Goal: Navigation & Orientation: Understand site structure

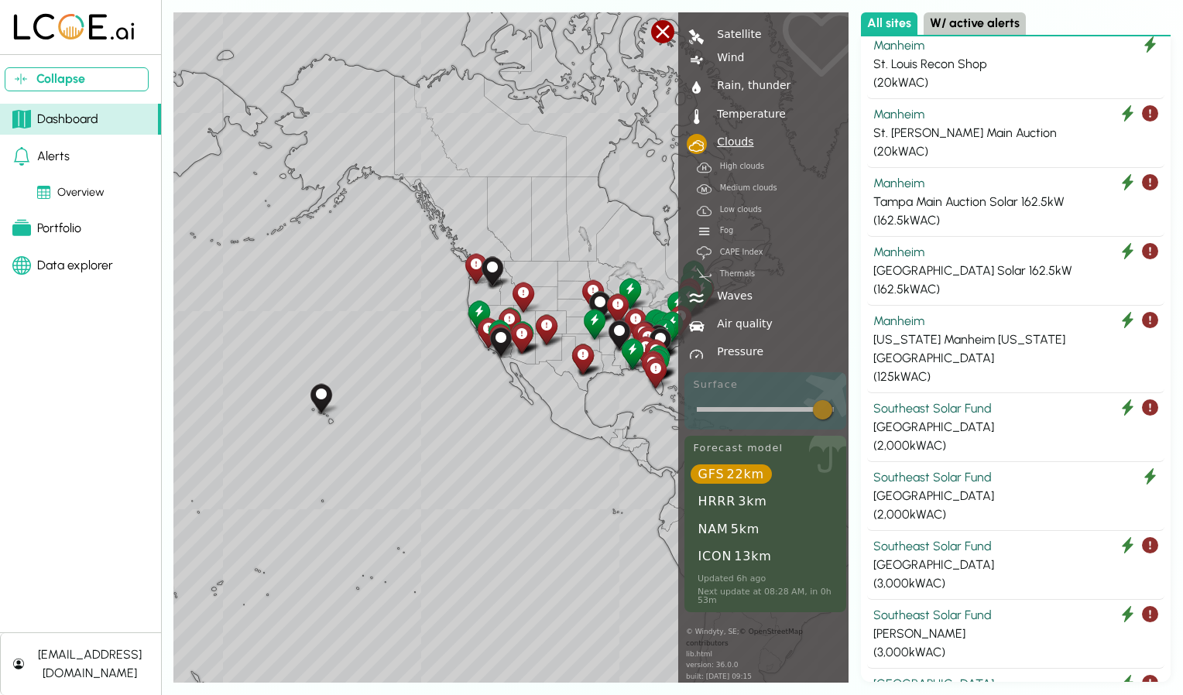
scroll to position [6524, 0]
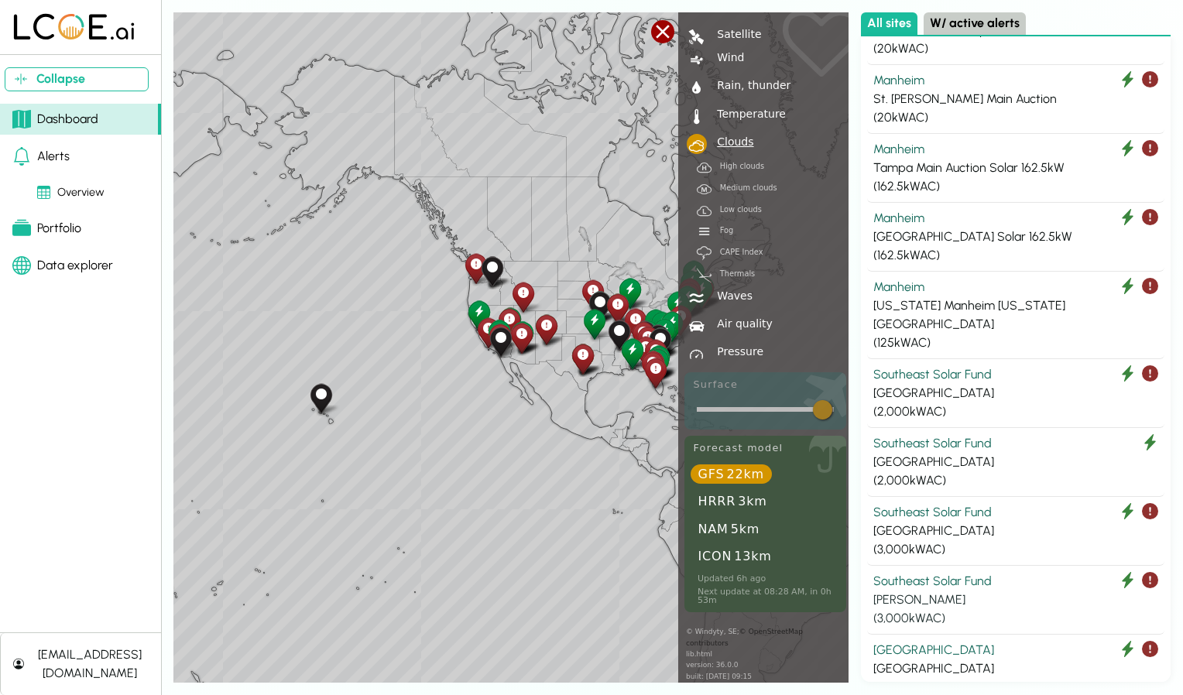
click at [926, 572] on div "Southeast Solar Fund" at bounding box center [1015, 581] width 285 height 19
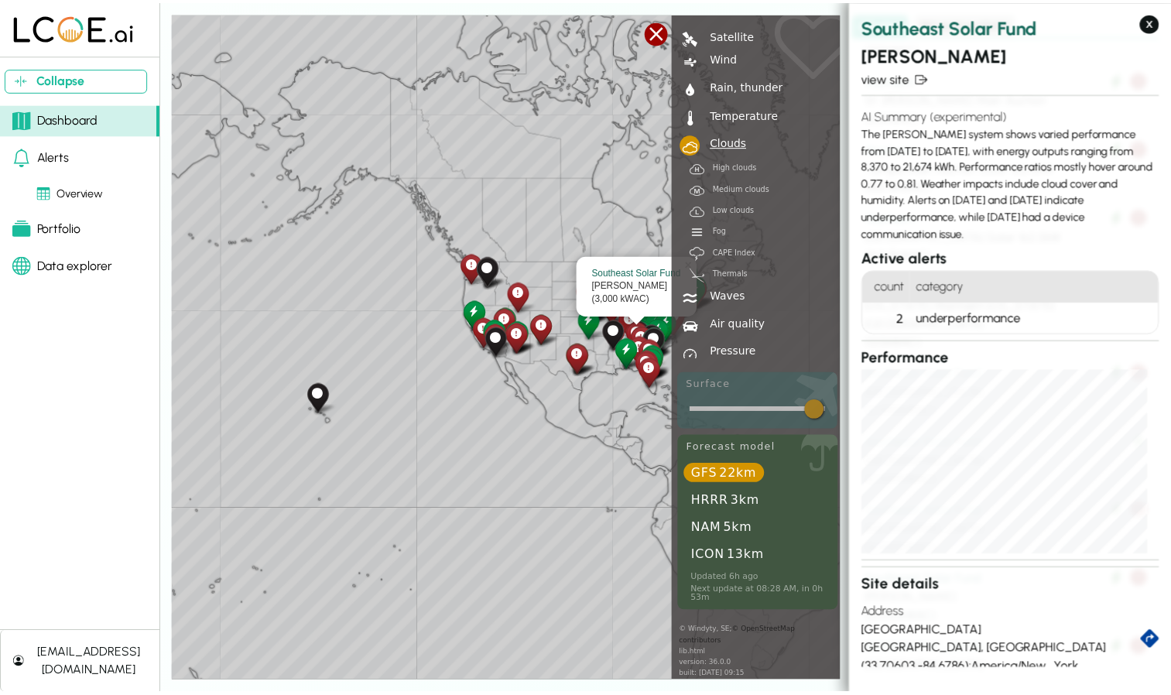
scroll to position [142, 0]
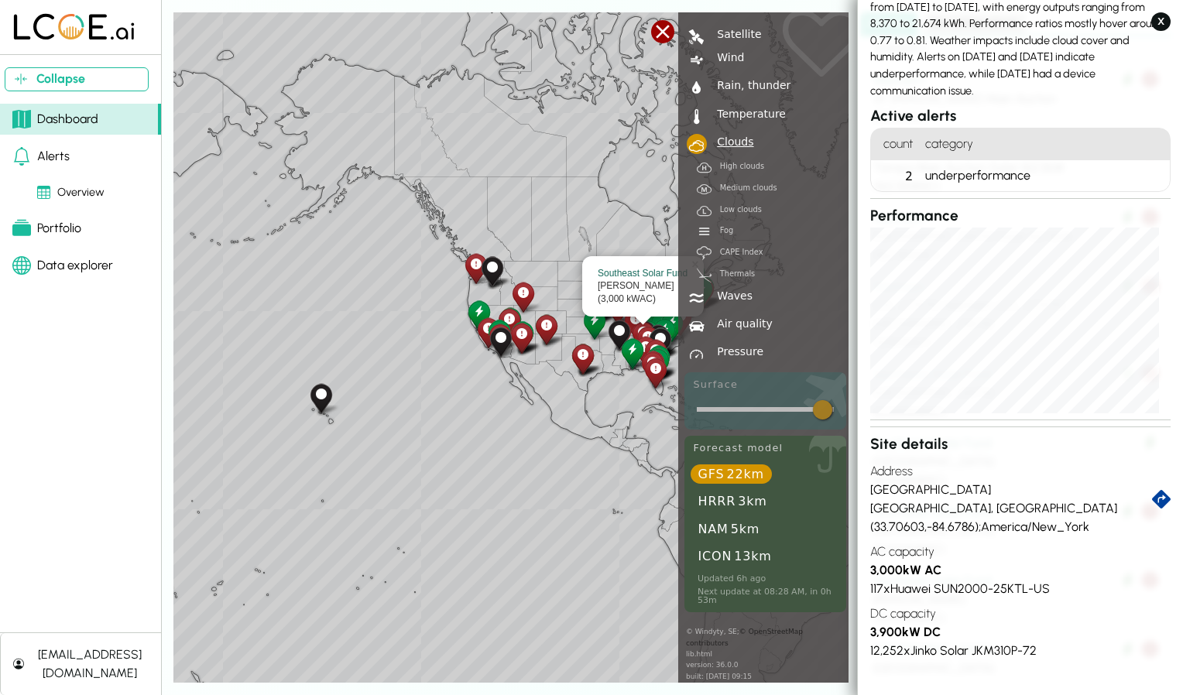
click at [61, 197] on div "Overview" at bounding box center [70, 192] width 67 height 17
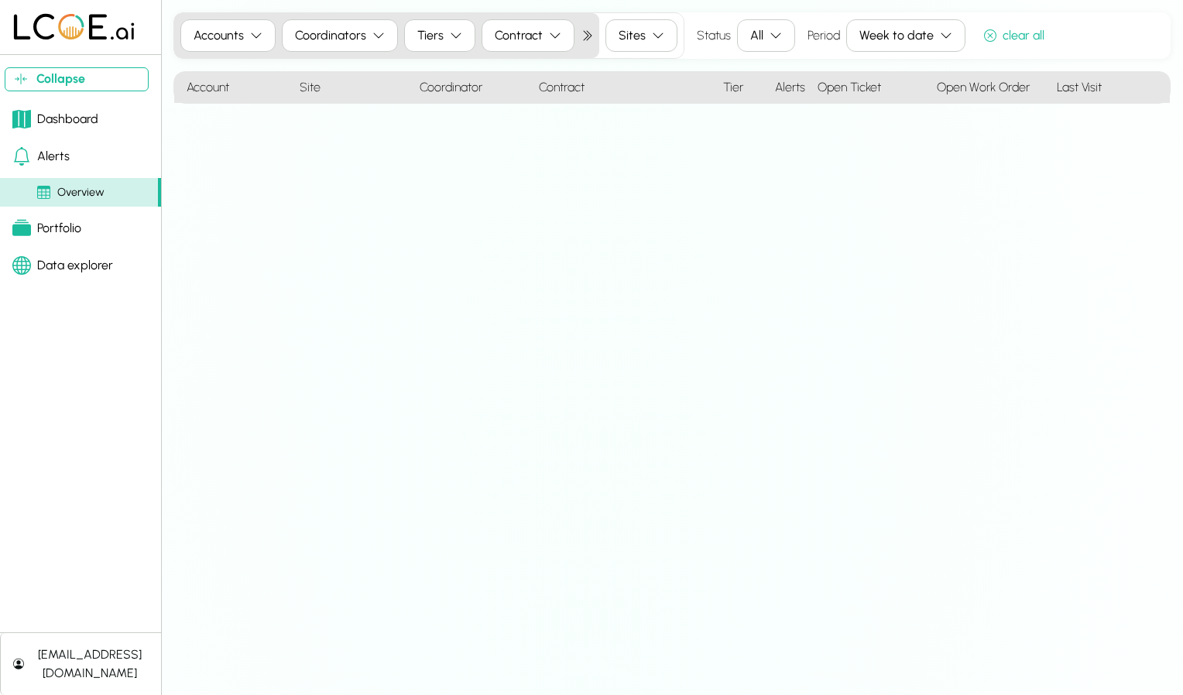
click at [50, 152] on div "Alerts" at bounding box center [40, 156] width 57 height 19
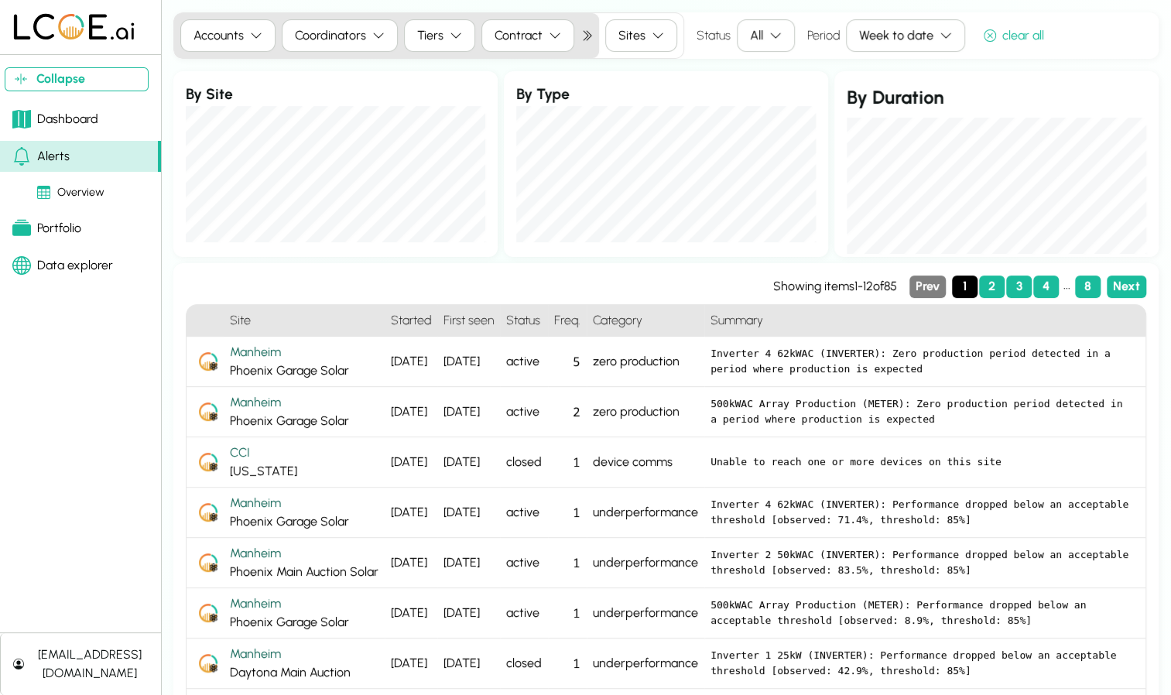
click at [69, 258] on div "Data explorer" at bounding box center [62, 265] width 101 height 19
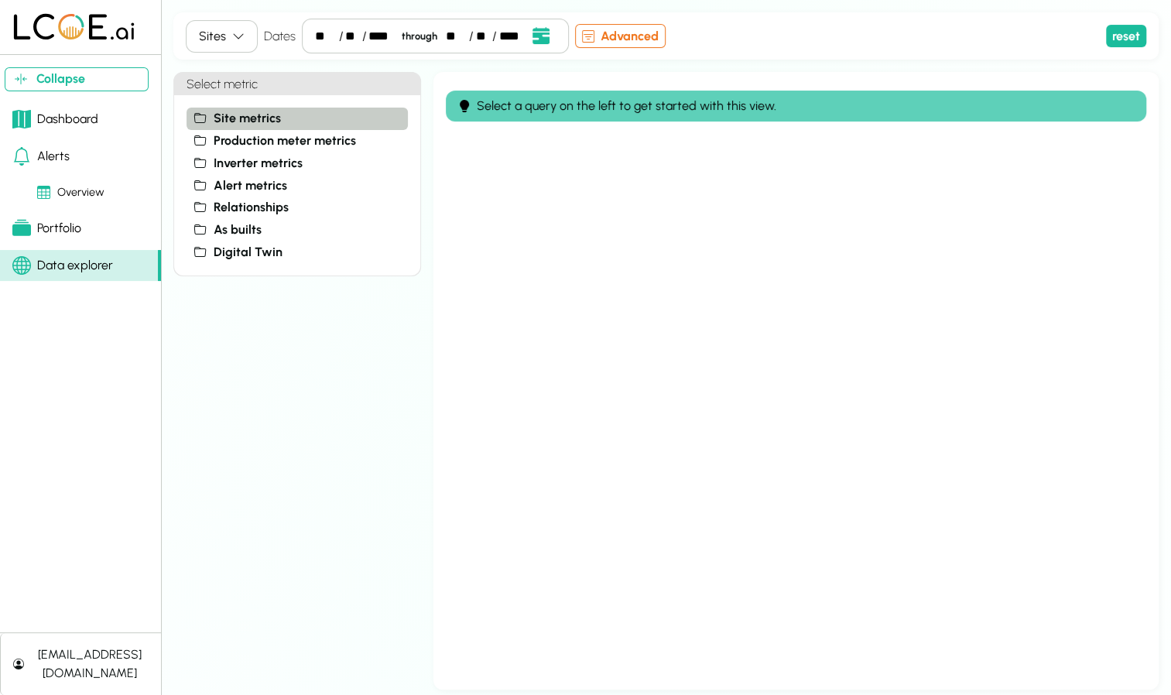
click at [240, 127] on button "Site metrics" at bounding box center [297, 119] width 221 height 22
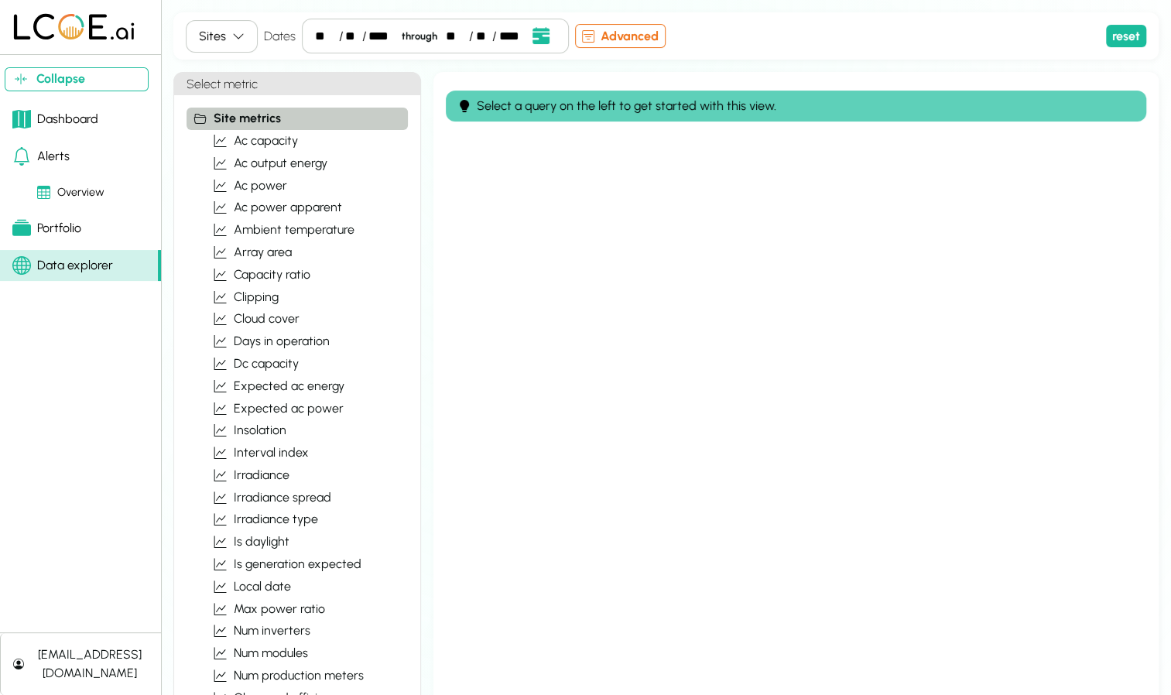
click at [240, 127] on button "Site metrics" at bounding box center [297, 119] width 221 height 22
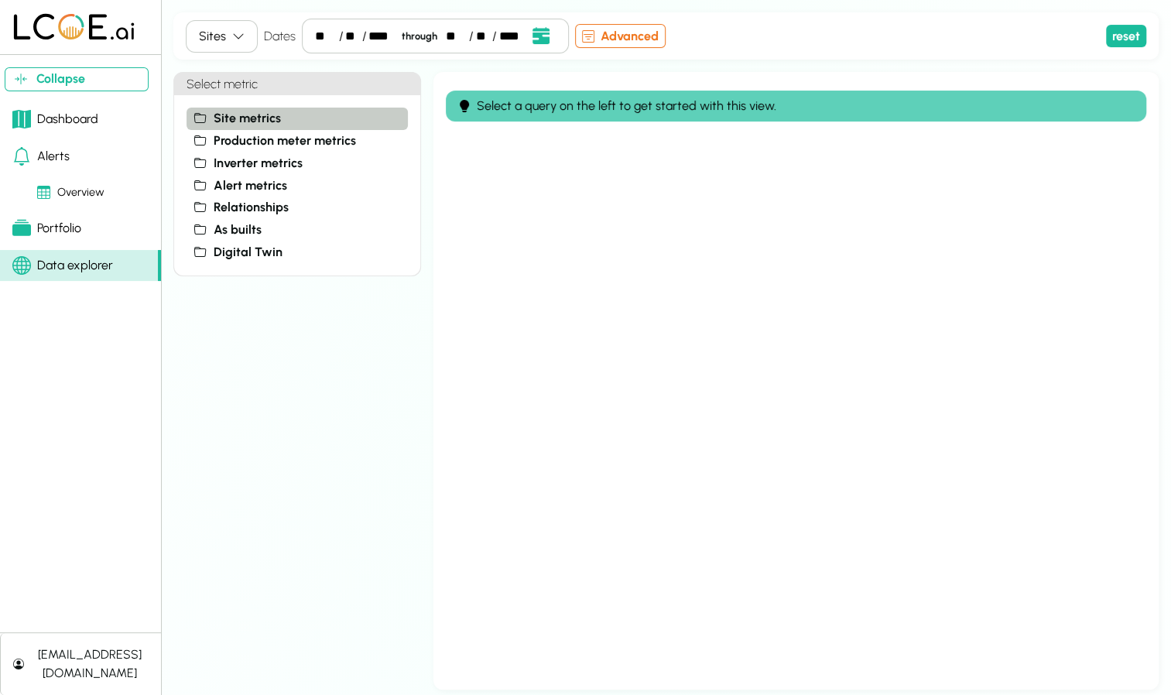
click at [252, 110] on span "Site metrics" at bounding box center [247, 118] width 67 height 19
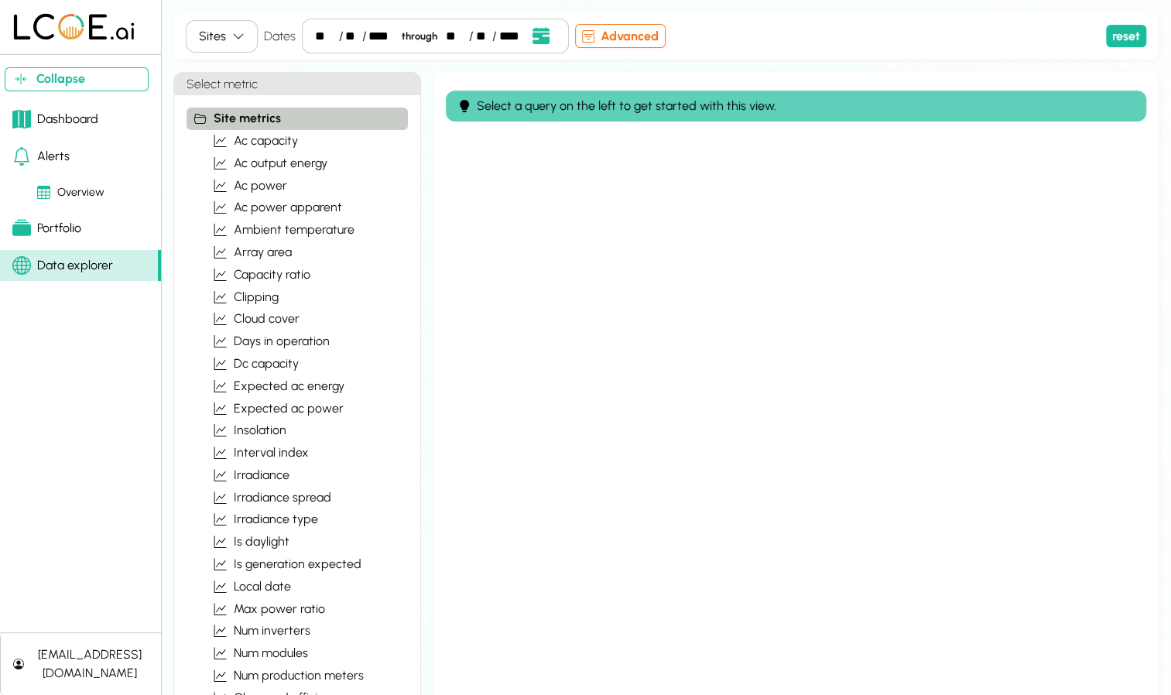
click at [264, 108] on button "Site metrics" at bounding box center [297, 119] width 221 height 22
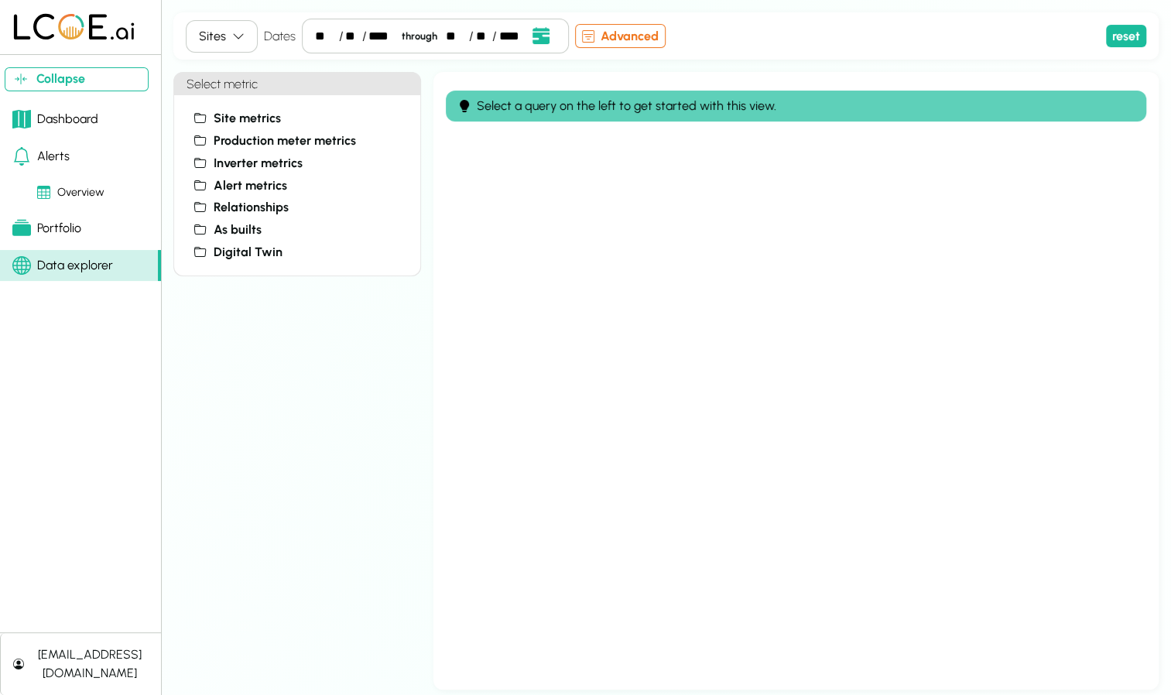
click at [520, 207] on div "Select a query on the left to get started with this view." at bounding box center [795, 381] width 725 height 618
click at [288, 119] on button "Site metrics" at bounding box center [297, 119] width 221 height 22
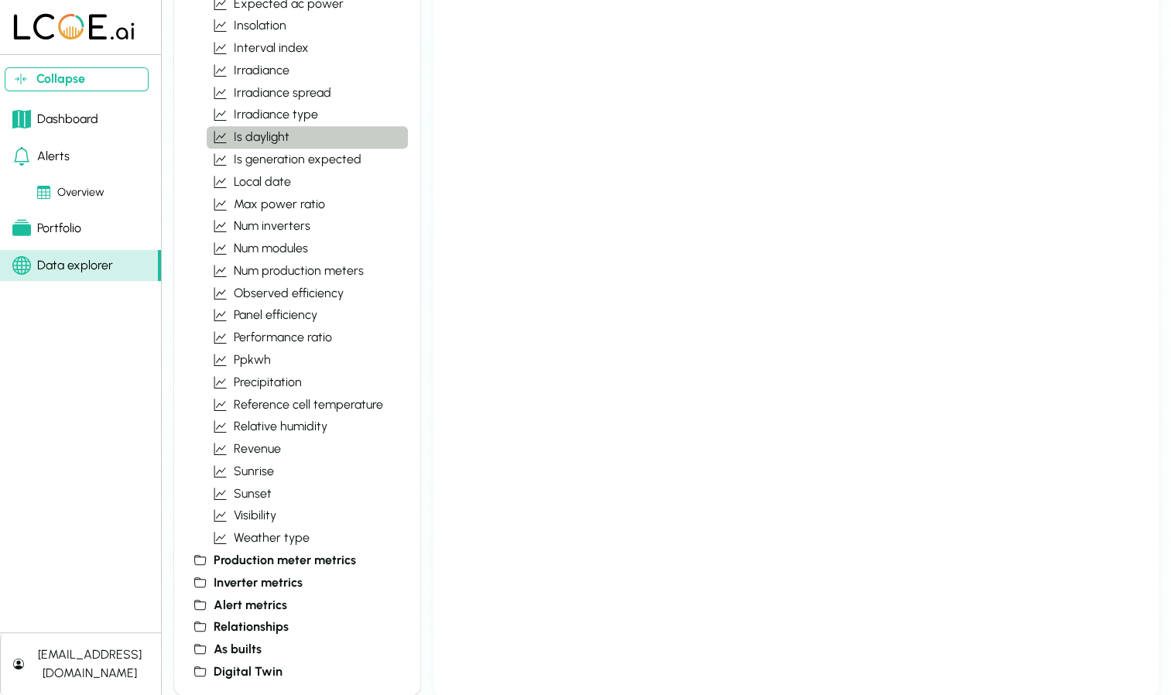
scroll to position [404, 0]
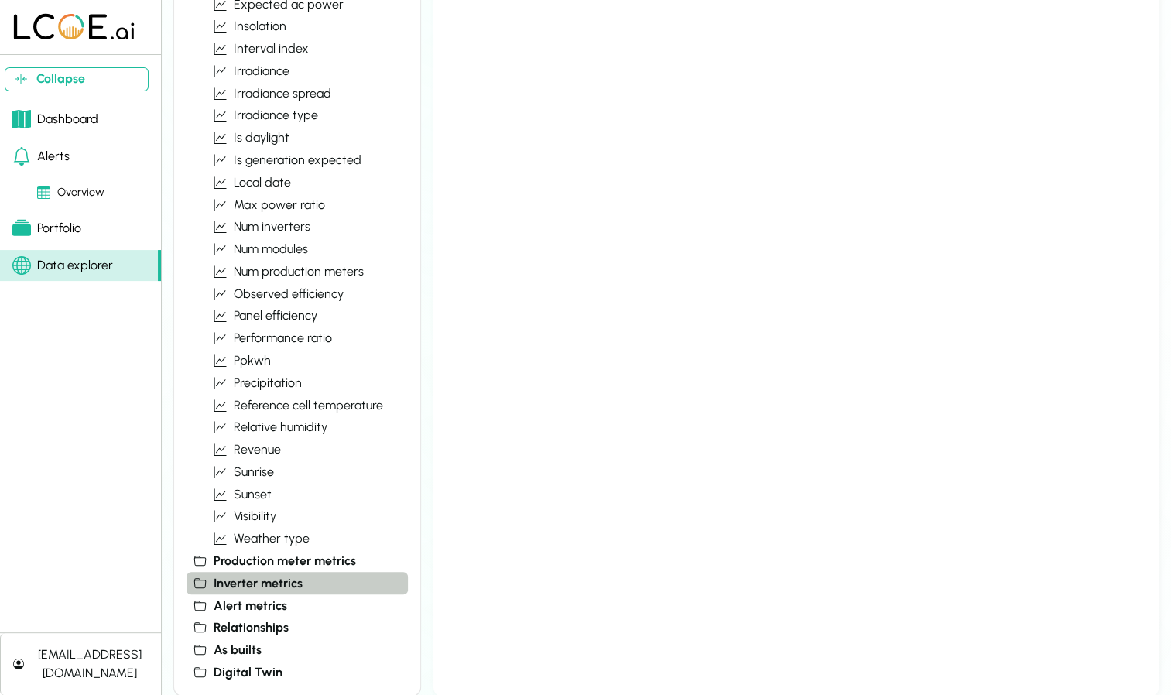
click at [224, 577] on span "Inverter metrics" at bounding box center [258, 583] width 89 height 19
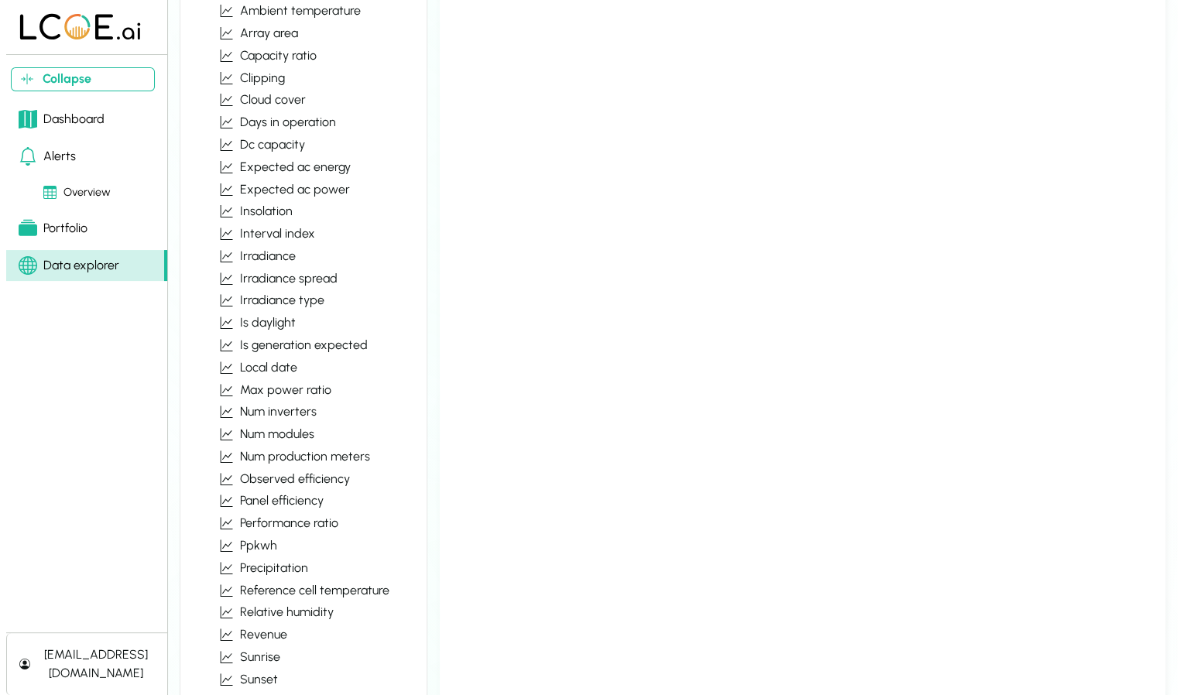
scroll to position [0, 0]
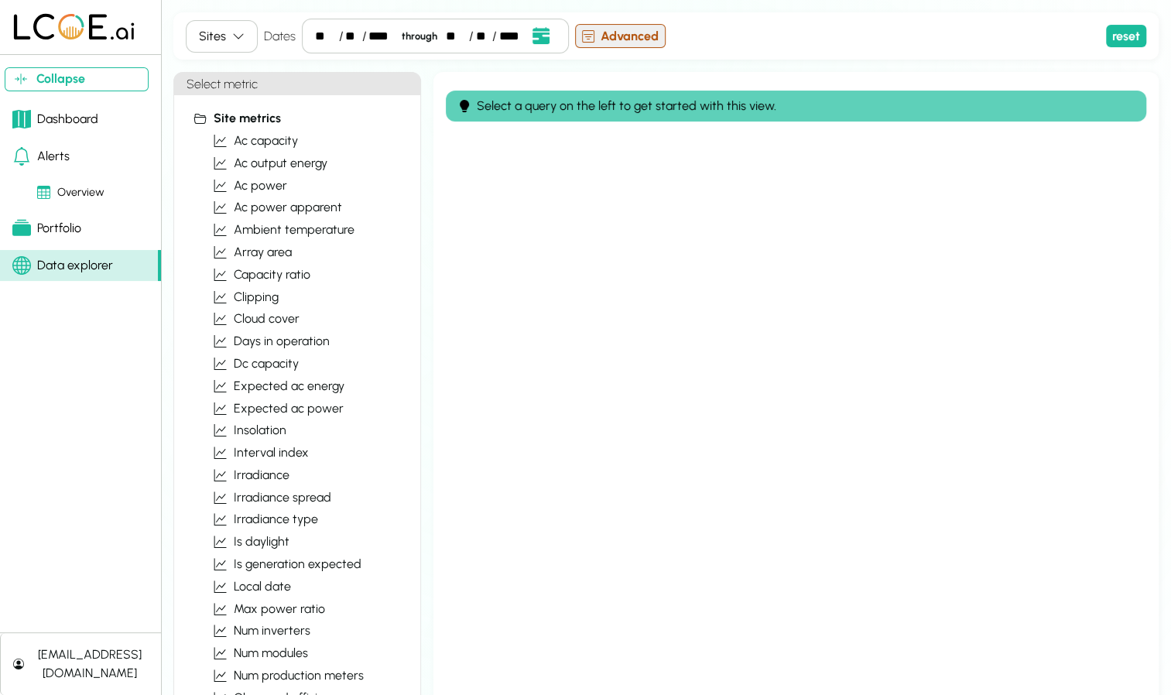
click at [587, 45] on button "Advanced" at bounding box center [620, 36] width 91 height 24
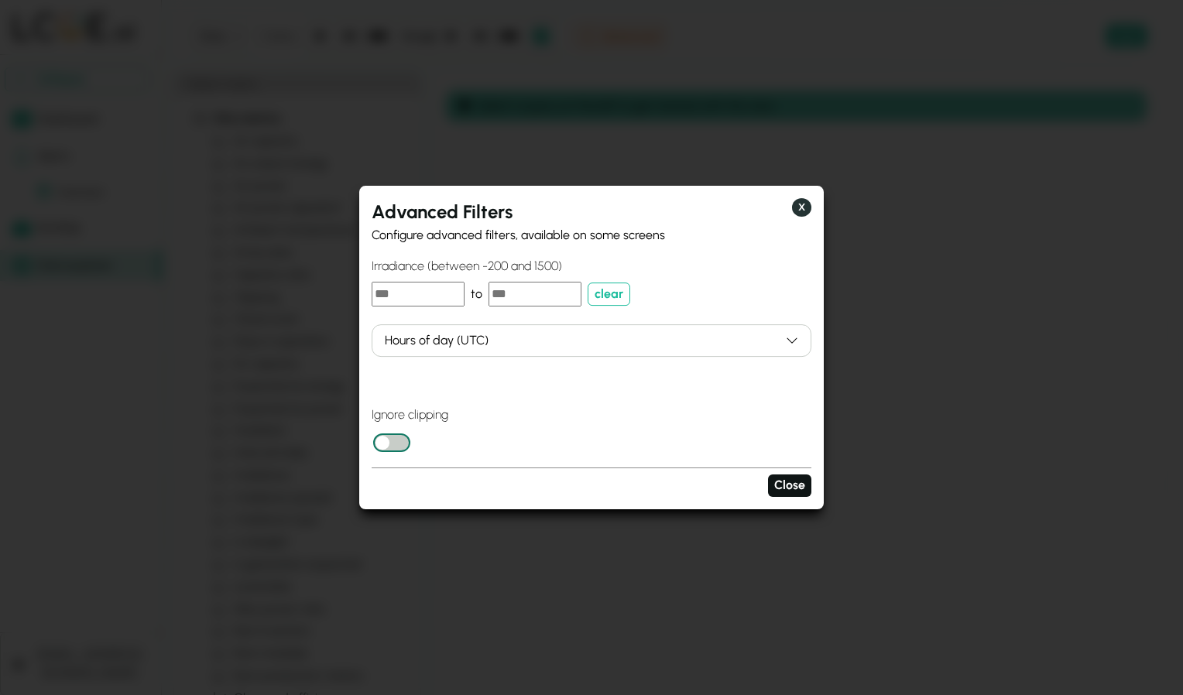
click at [803, 206] on button "X" at bounding box center [801, 207] width 19 height 19
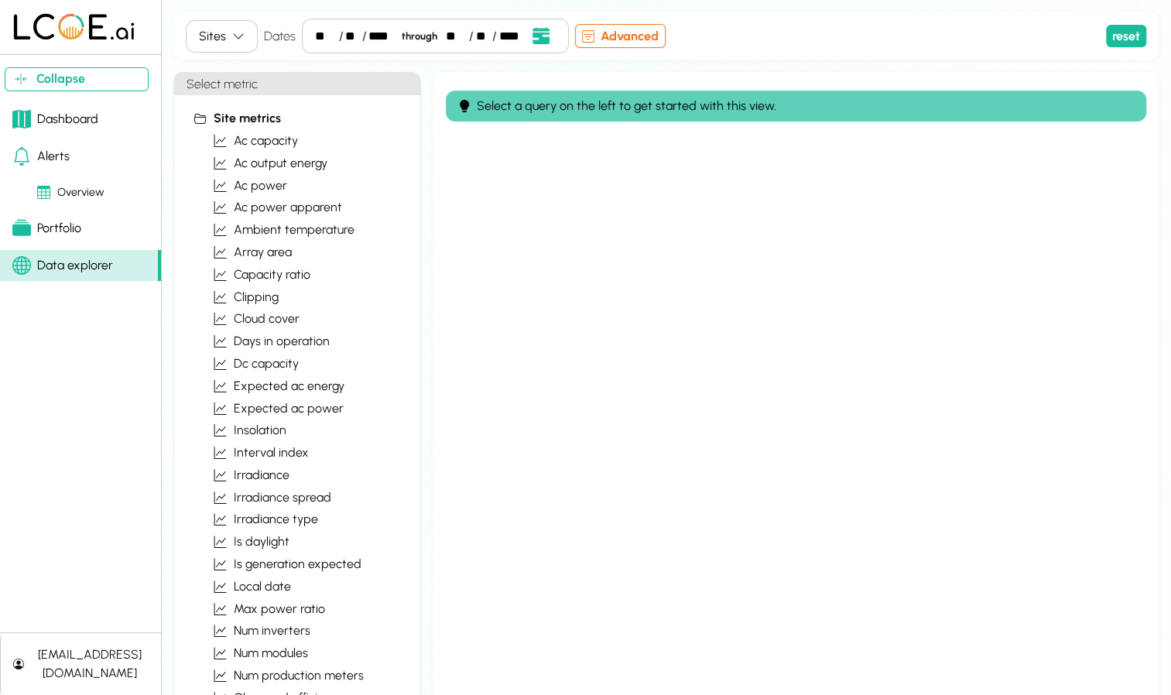
click at [87, 214] on link "Portfolio" at bounding box center [80, 228] width 161 height 31
